Goal: Find specific page/section: Find specific page/section

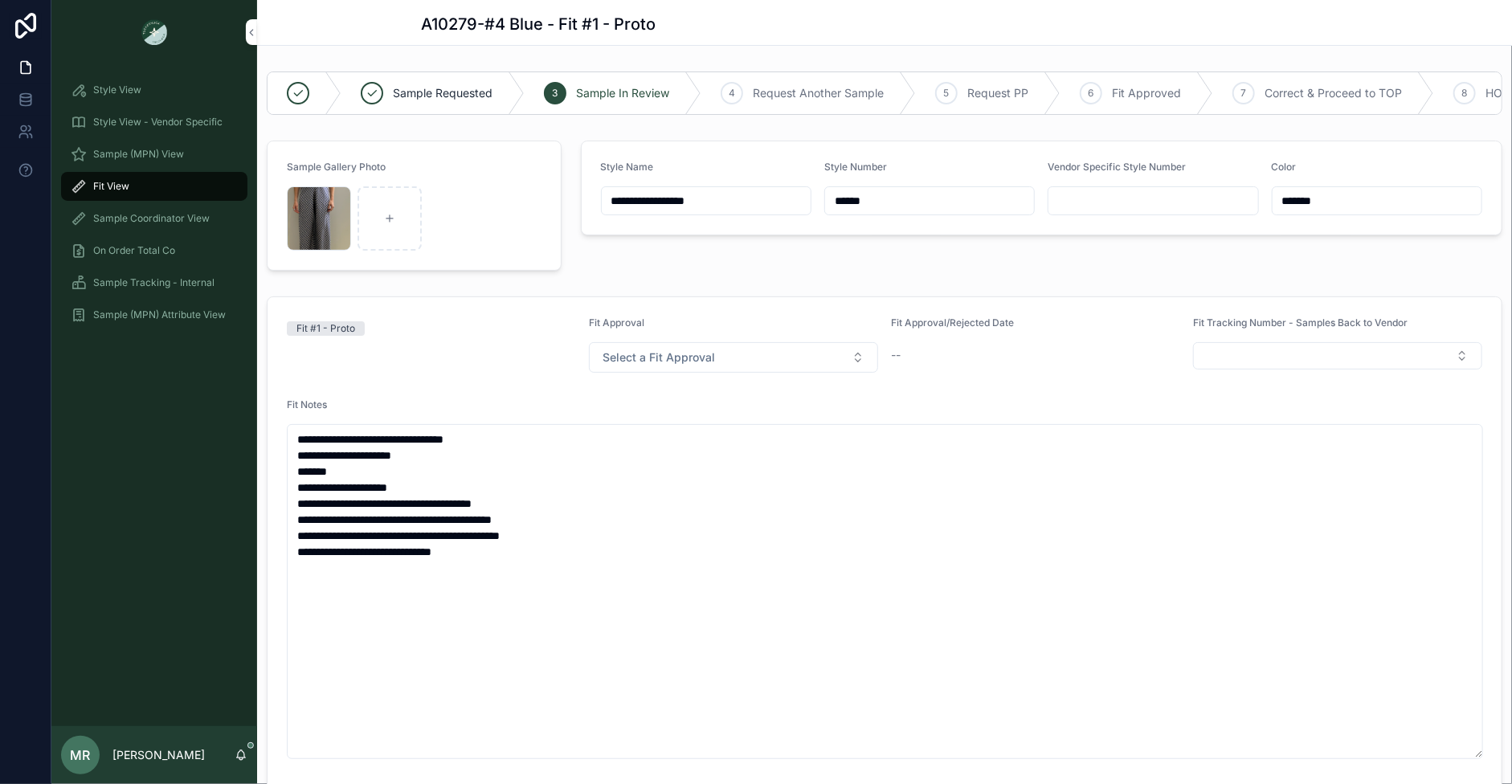
scroll to position [167, 0]
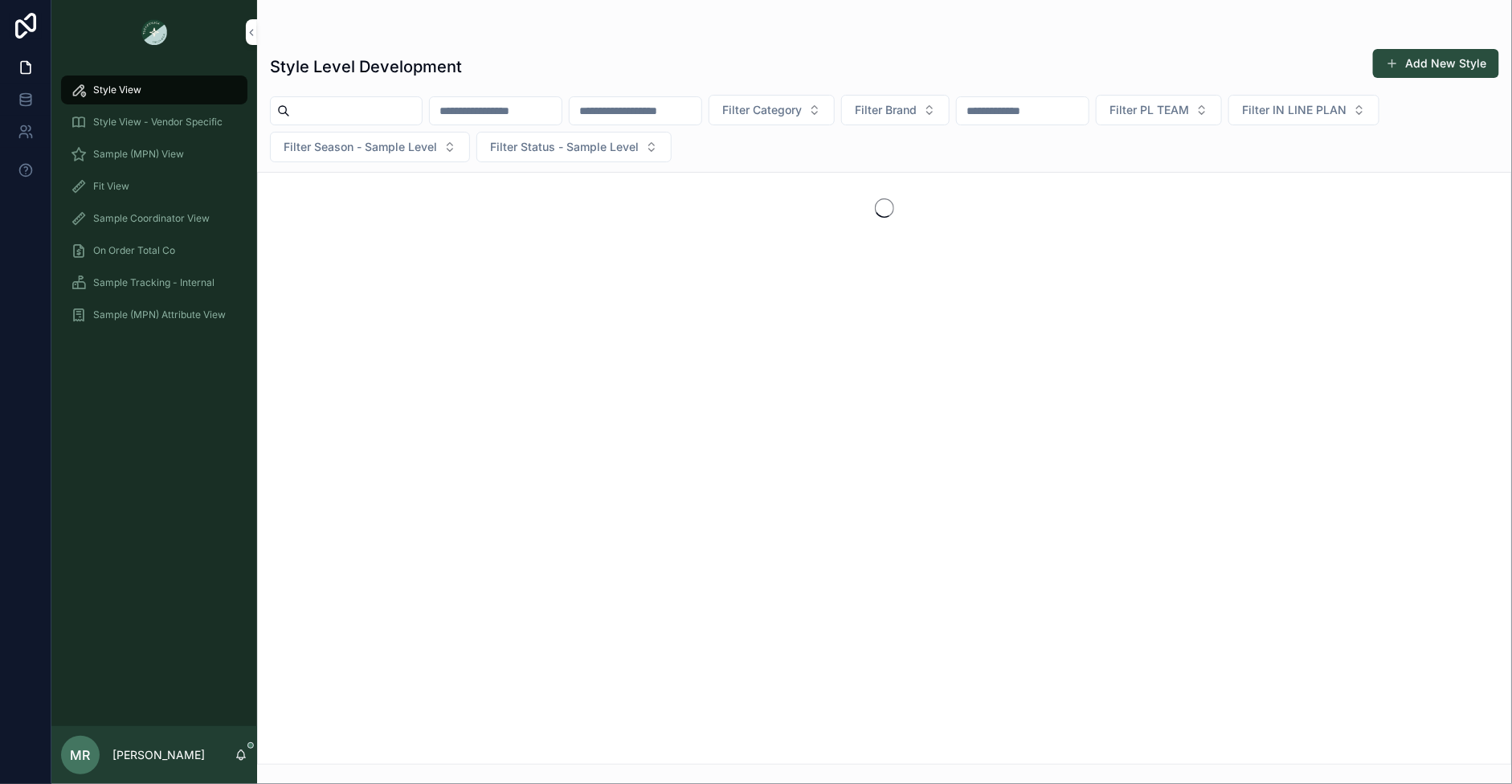
click at [132, 182] on div "Fit View" at bounding box center [154, 186] width 167 height 26
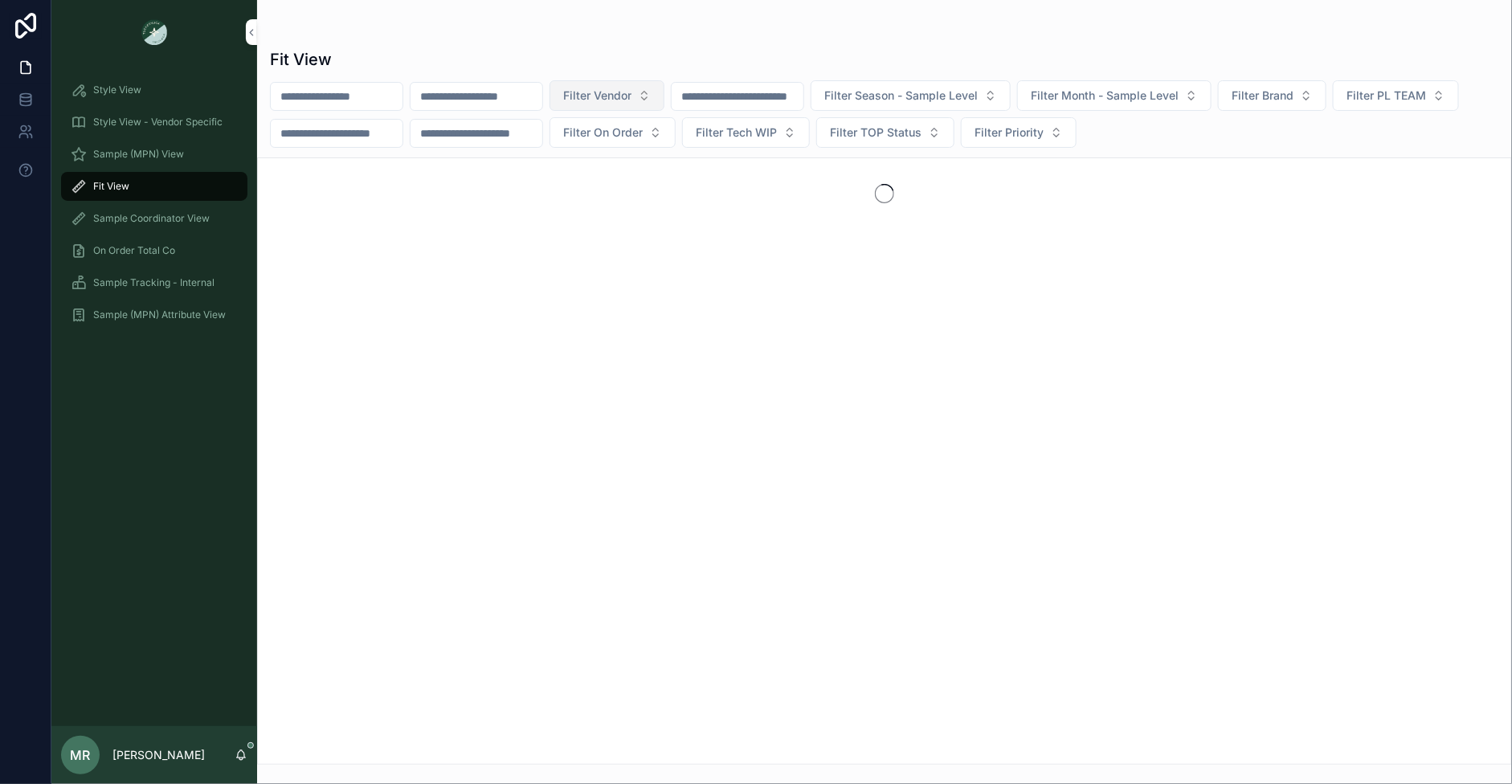
click at [665, 100] on button "Filter Vendor" at bounding box center [607, 96] width 115 height 31
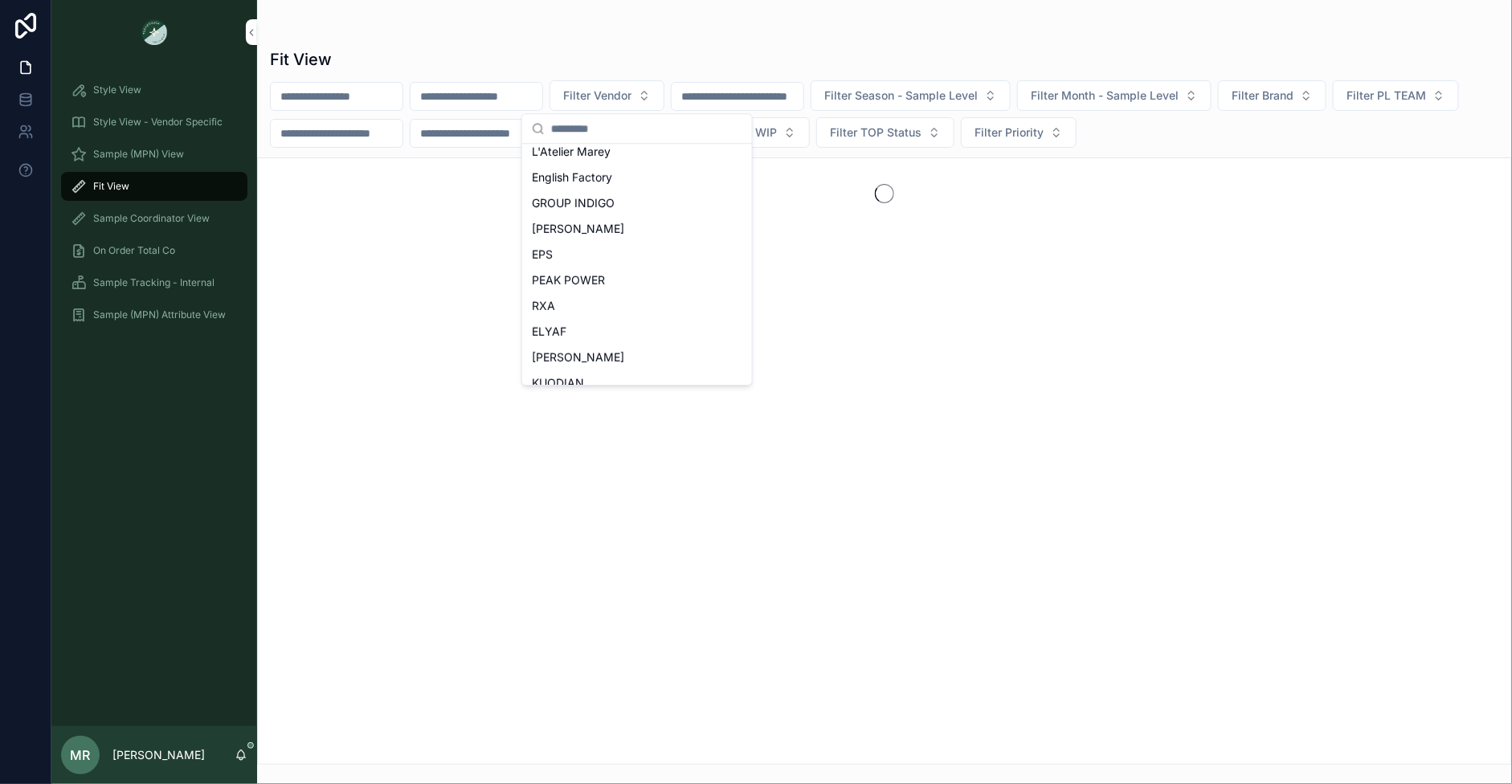
scroll to position [715, 0]
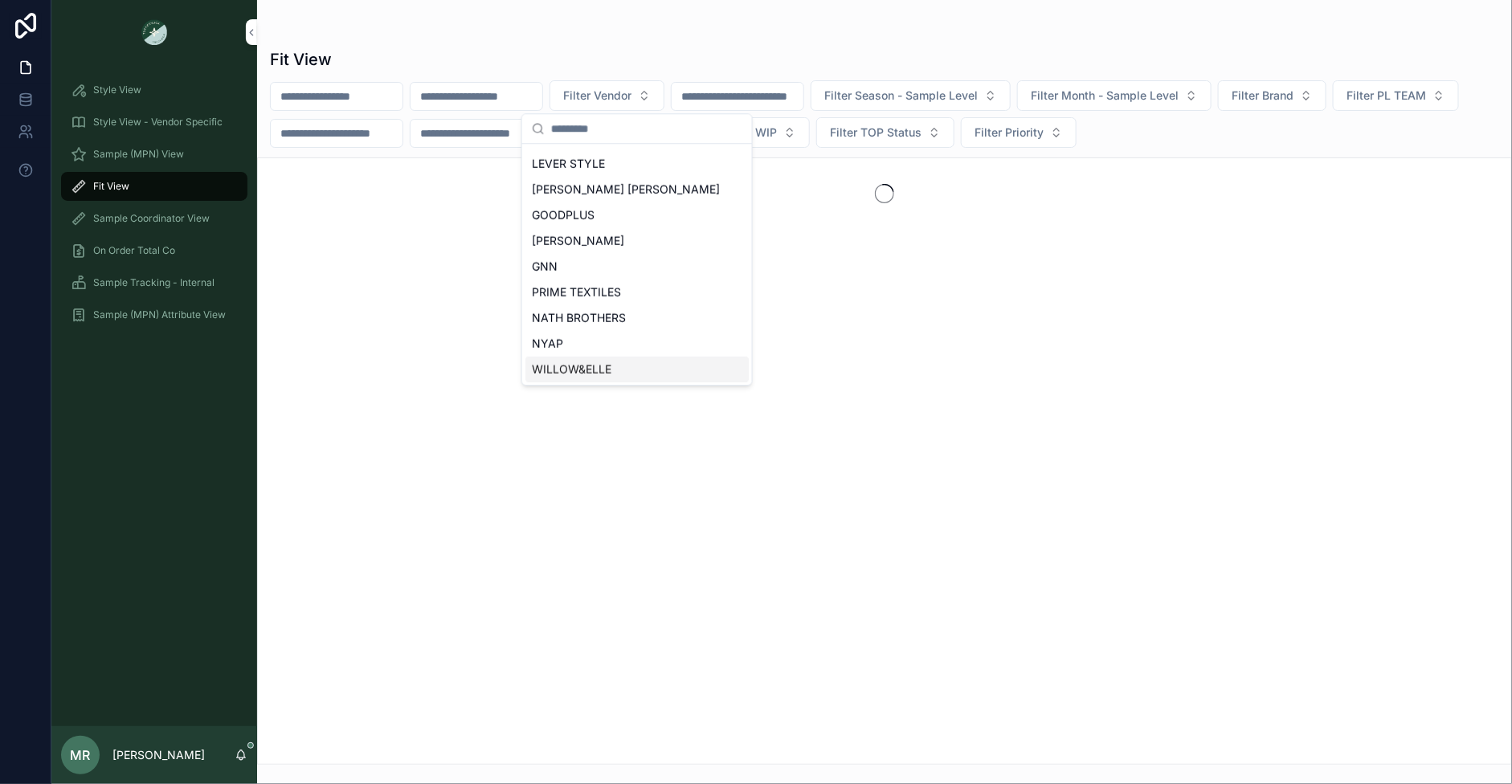
click at [610, 366] on div "WILLOW&ELLE" at bounding box center [637, 369] width 223 height 26
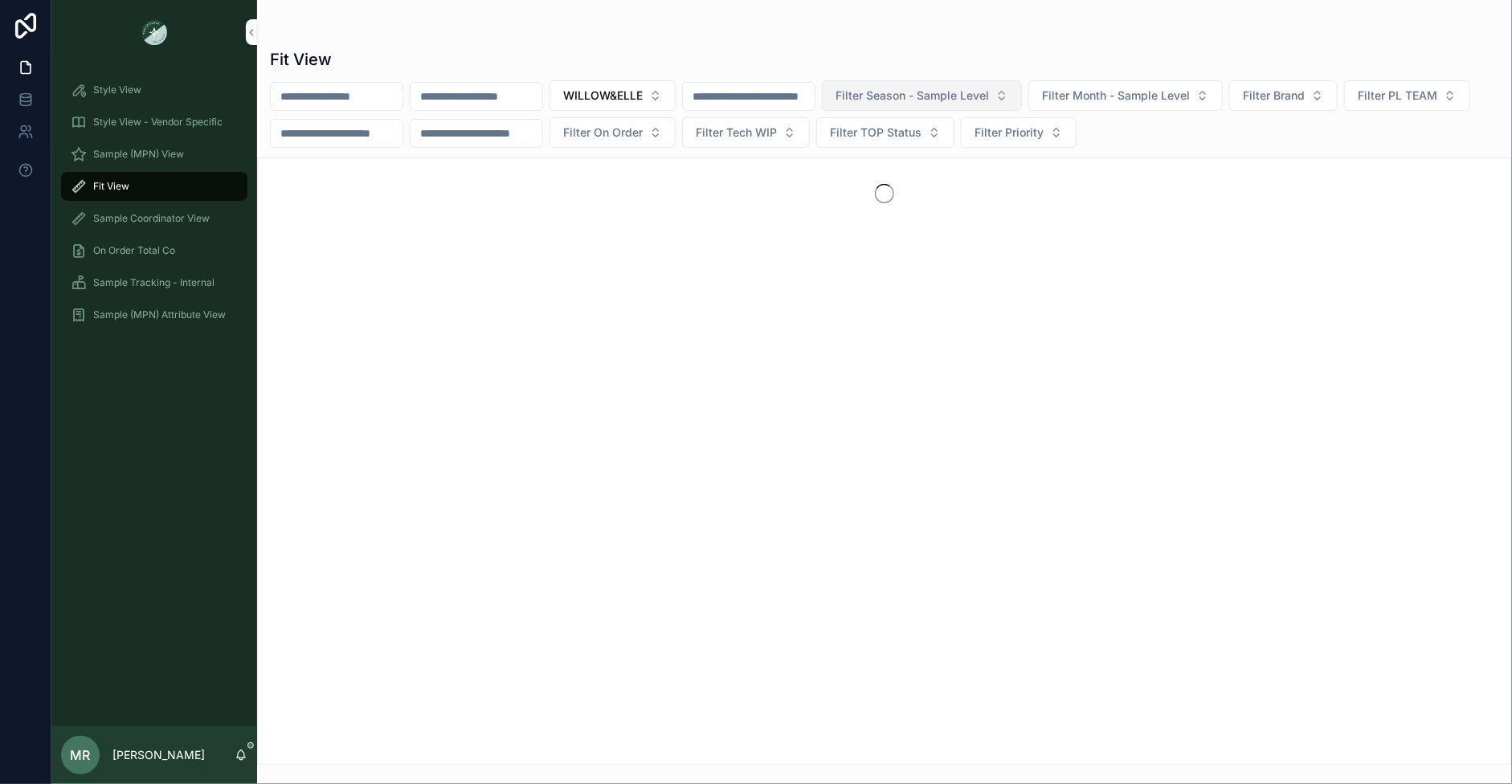
click at [989, 101] on span "Filter Season - Sample Level" at bounding box center [913, 96] width 153 height 16
click at [1180, 90] on span "Filter Month - Sample Level" at bounding box center [1116, 96] width 148 height 16
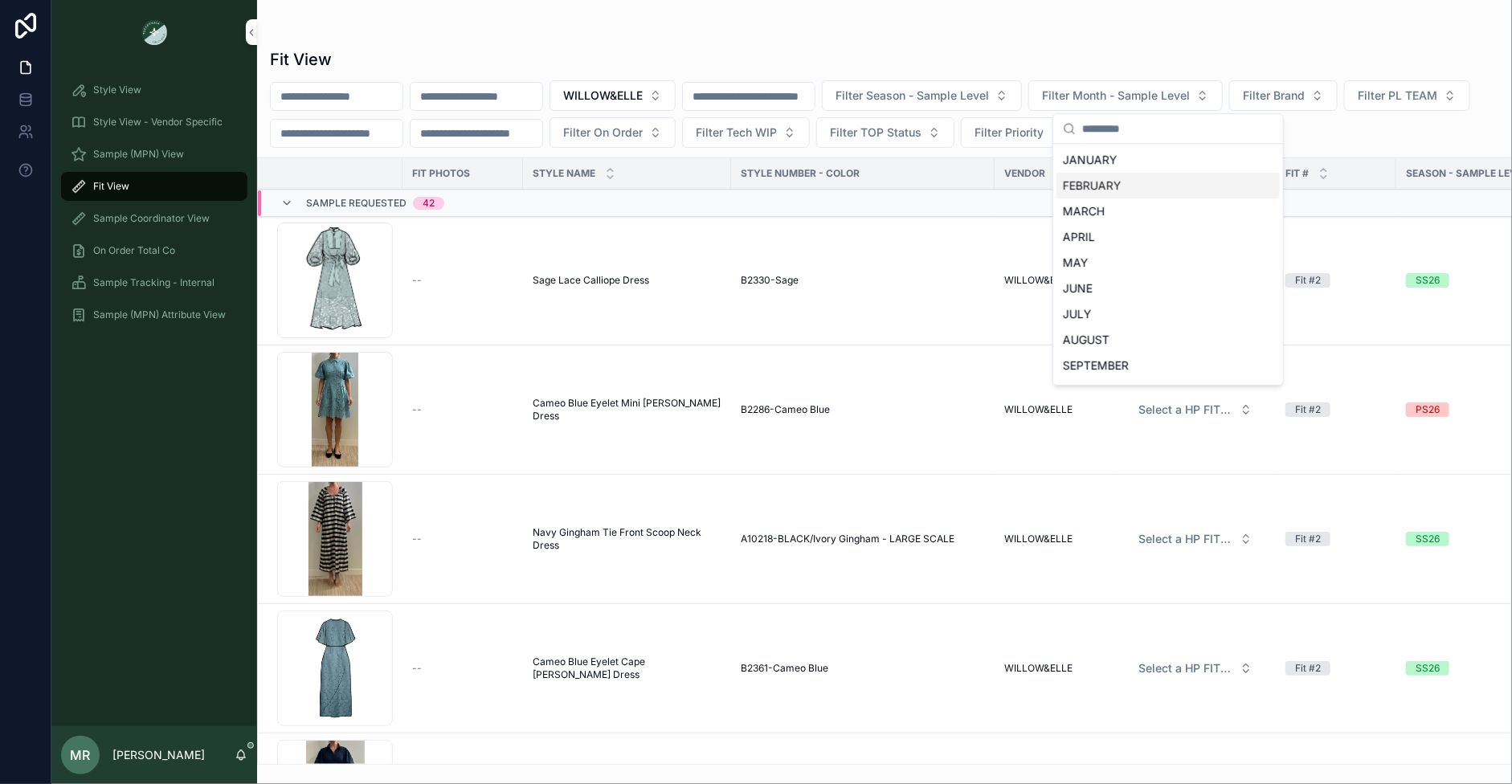
click at [1120, 186] on div "FEBRUARY" at bounding box center [1168, 186] width 223 height 26
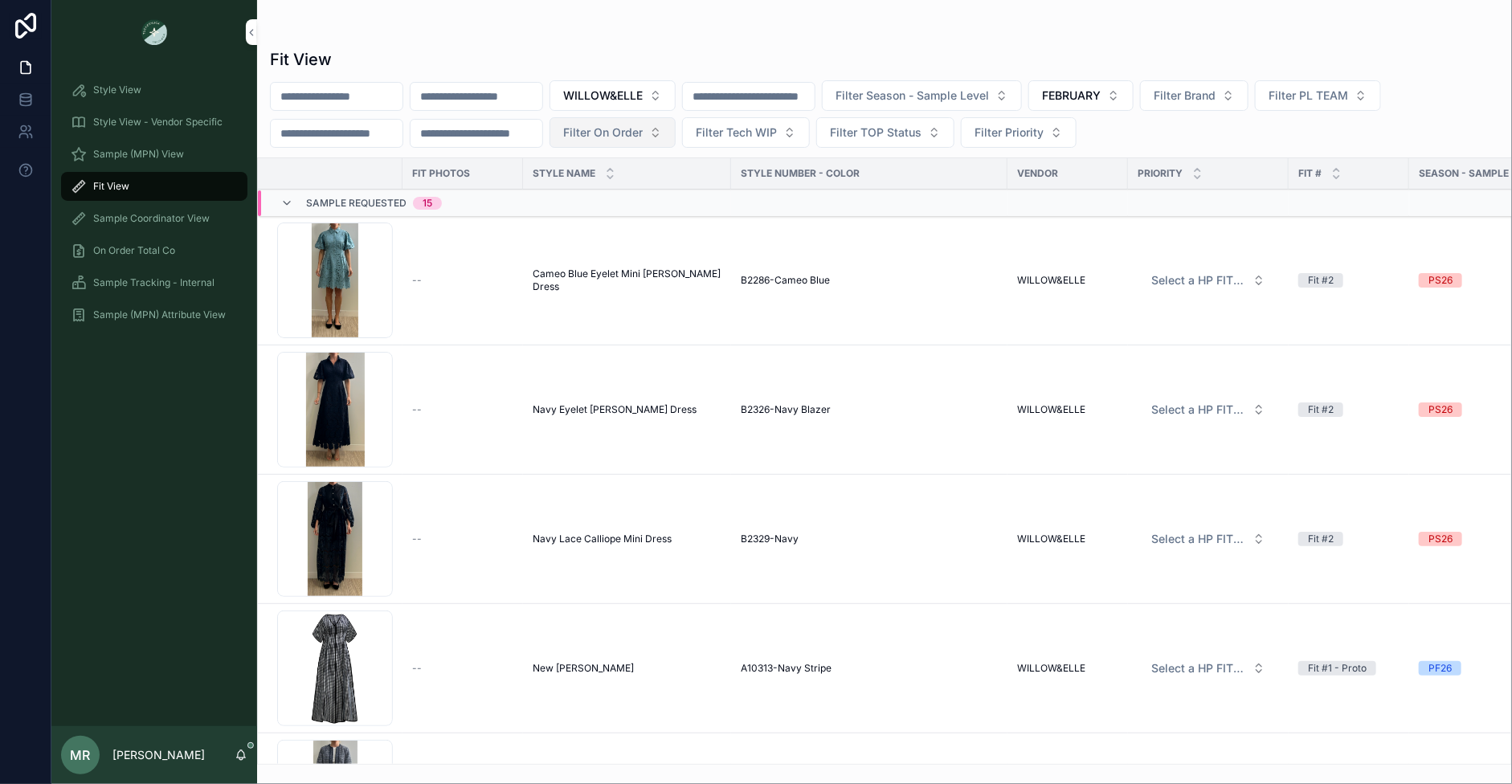
click at [676, 134] on button "Filter On Order" at bounding box center [612, 132] width 126 height 31
click at [605, 246] on div "Yes" at bounding box center [641, 248] width 223 height 26
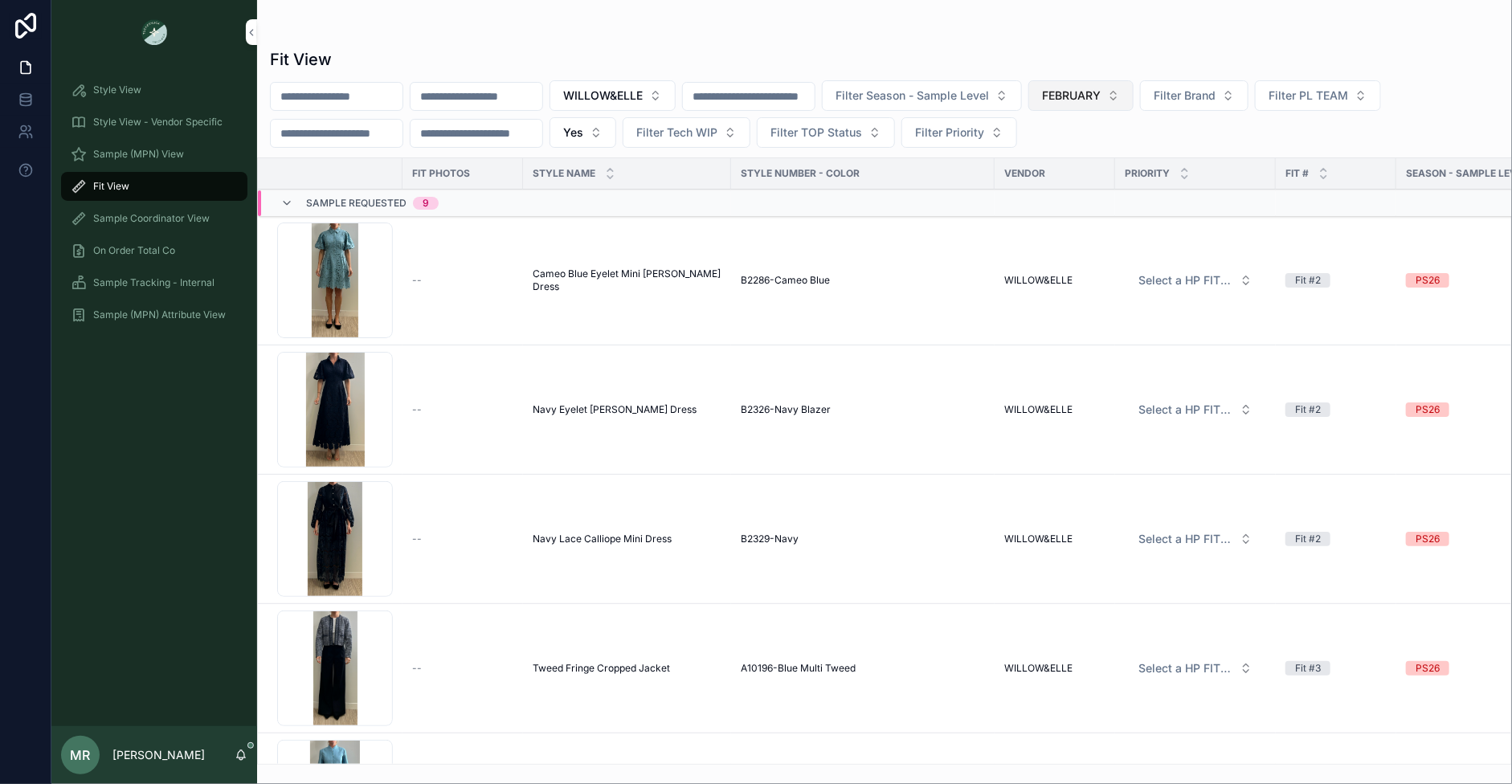
click at [1101, 102] on span "FEBRUARY" at bounding box center [1071, 96] width 59 height 16
click at [1101, 101] on span "FEBRUARY" at bounding box center [1071, 96] width 59 height 16
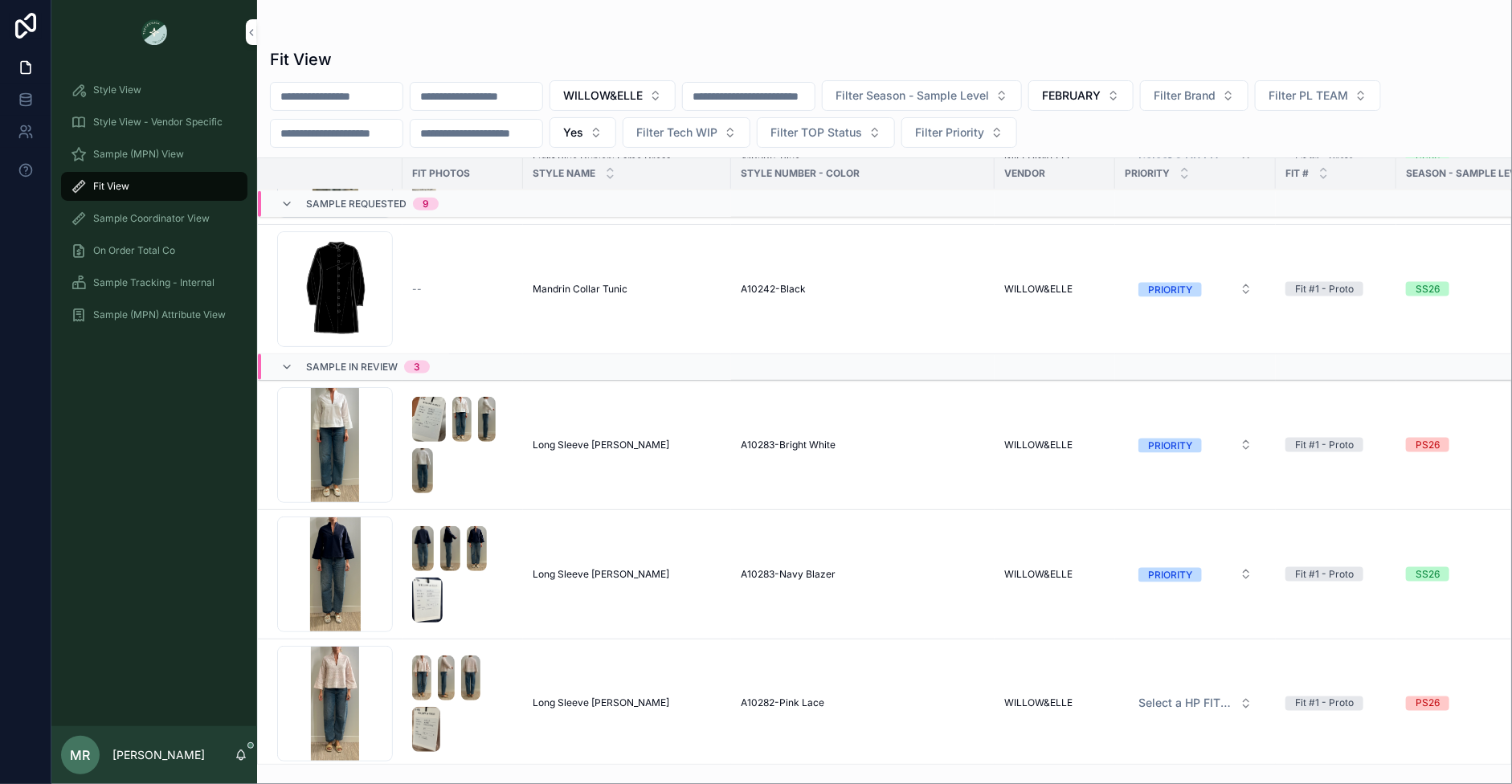
scroll to position [1038, 0]
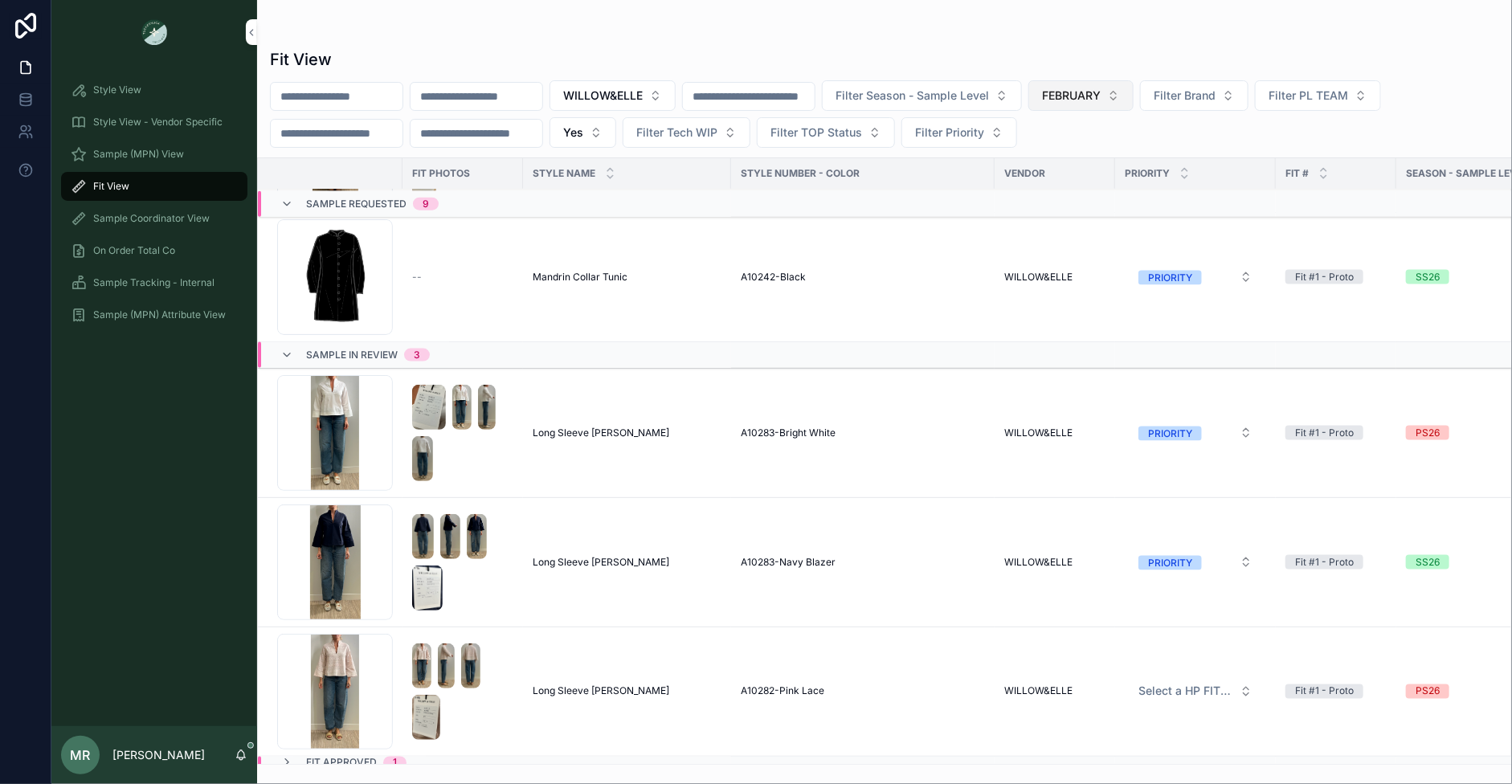
click at [1101, 93] on span "FEBRUARY" at bounding box center [1071, 96] width 59 height 16
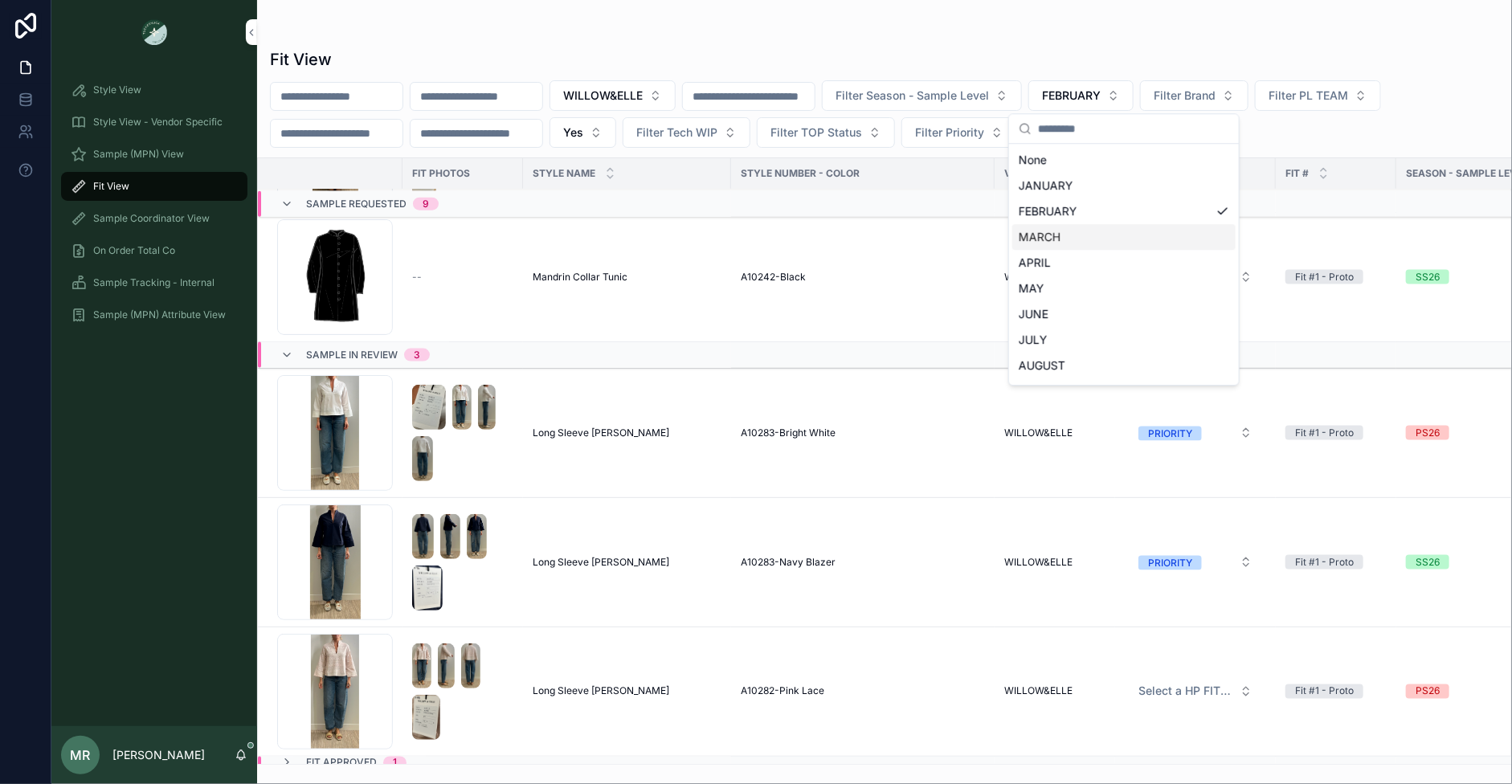
click at [1065, 229] on div "MARCH" at bounding box center [1124, 237] width 223 height 26
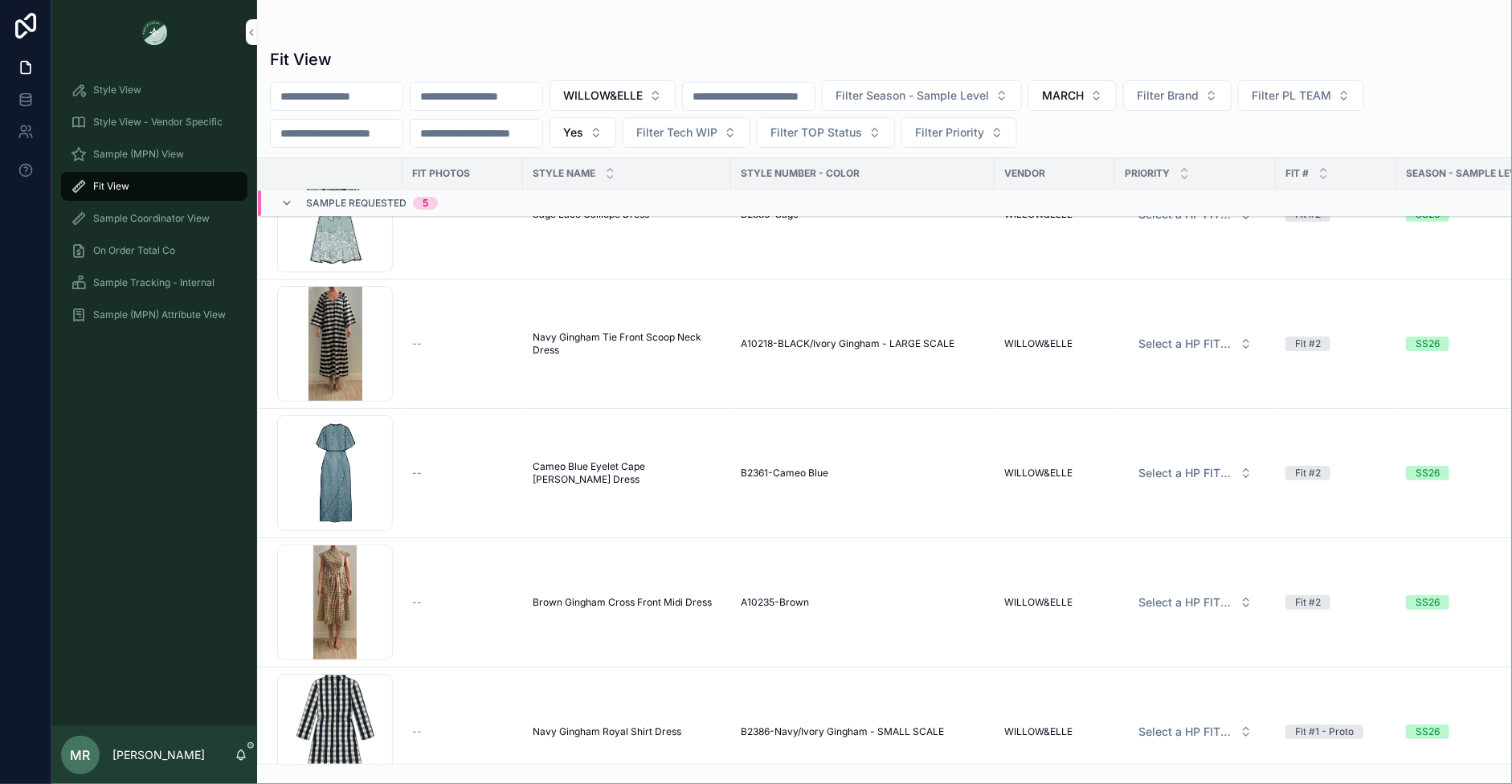
scroll to position [69, 0]
click at [554, 598] on span "Brown Gingham Cross Front Midi Dress" at bounding box center [622, 599] width 179 height 13
